Goal: Entertainment & Leisure: Consume media (video, audio)

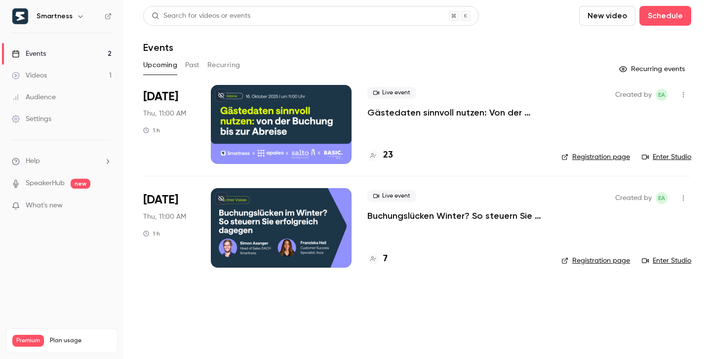
click at [60, 82] on link "Videos 1" at bounding box center [61, 76] width 123 height 22
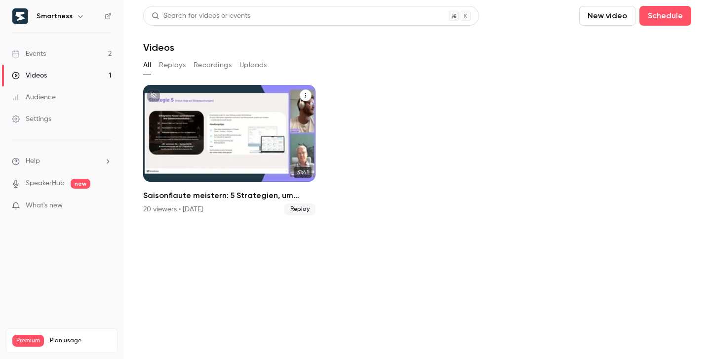
click at [220, 123] on div "Saisonflaute meistern: 5 Strategien, um Belegung und Umsatz zu sichern" at bounding box center [229, 133] width 172 height 97
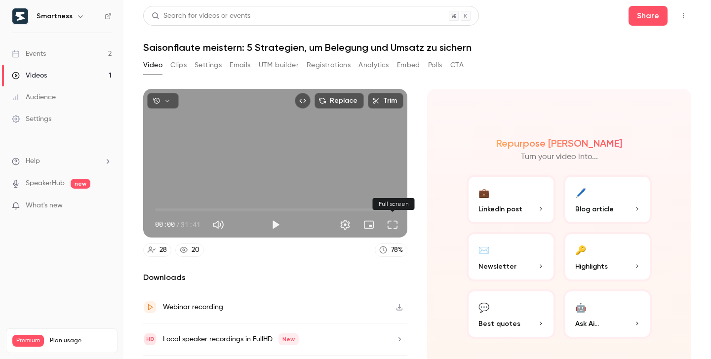
scroll to position [28, 0]
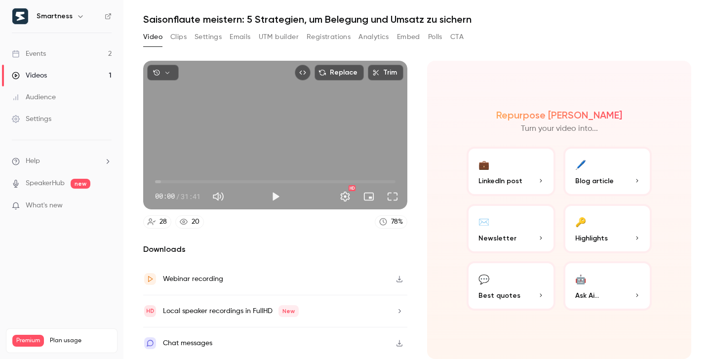
click at [180, 36] on button "Clips" at bounding box center [178, 37] width 16 height 16
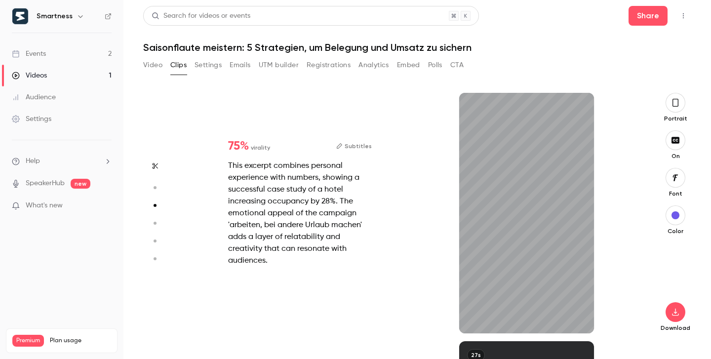
scroll to position [496, 0]
click at [677, 312] on icon "button" at bounding box center [675, 312] width 12 height 8
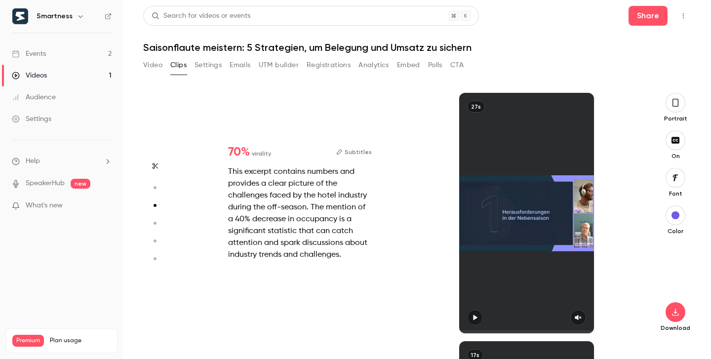
type input "*"
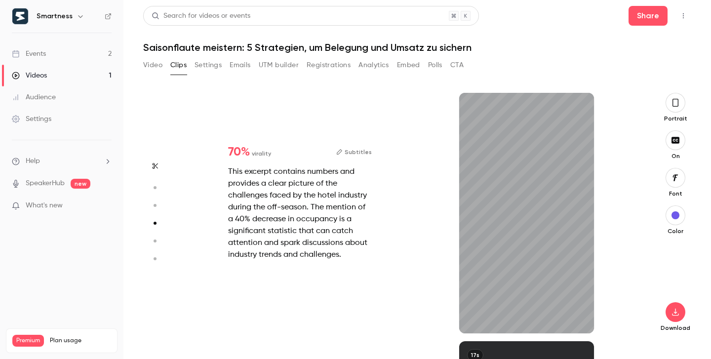
scroll to position [745, 0]
click at [672, 310] on icon "button" at bounding box center [675, 312] width 12 height 8
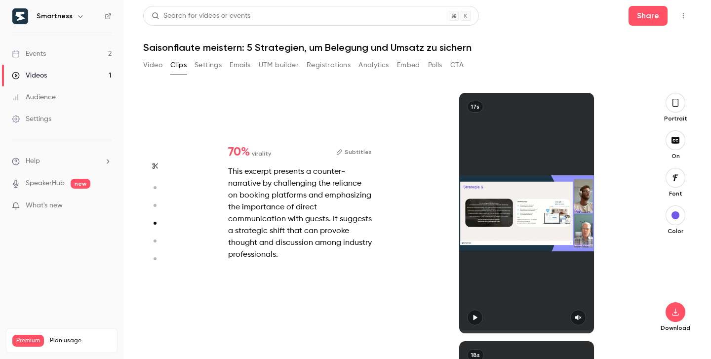
type input "*"
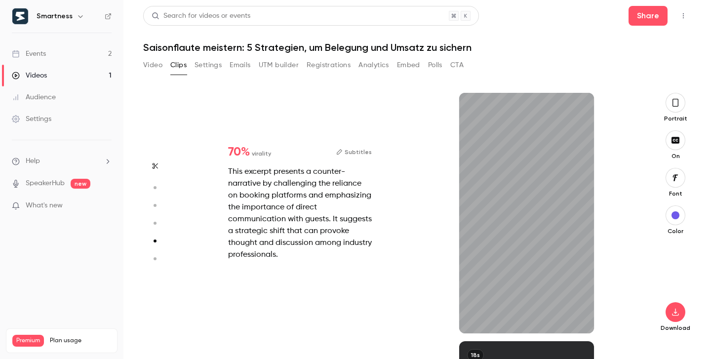
scroll to position [993, 0]
click at [670, 312] on icon "button" at bounding box center [675, 312] width 12 height 8
type input "*"
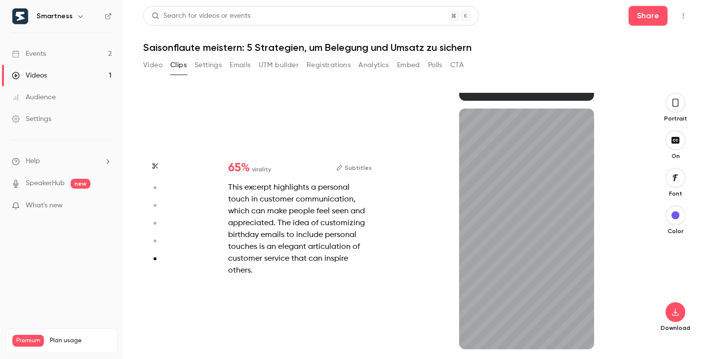
scroll to position [1225, 0]
type input "***"
